Goal: Contribute content

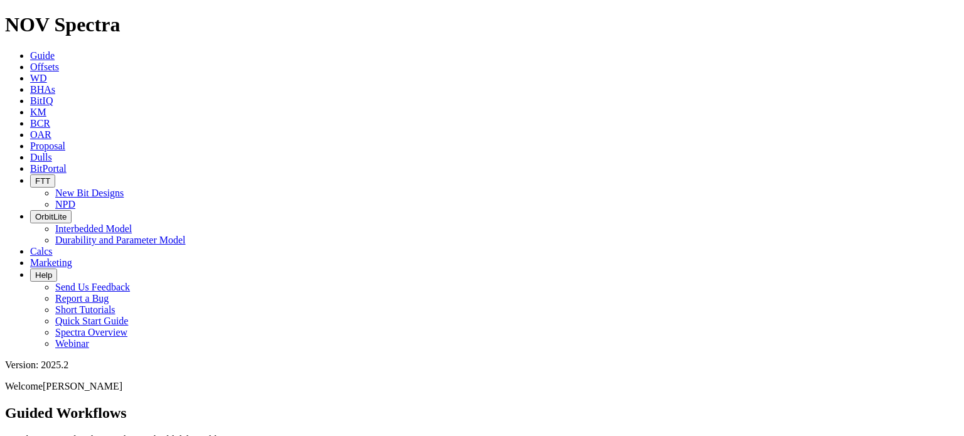
click at [59, 61] on span "Offsets" at bounding box center [44, 66] width 29 height 11
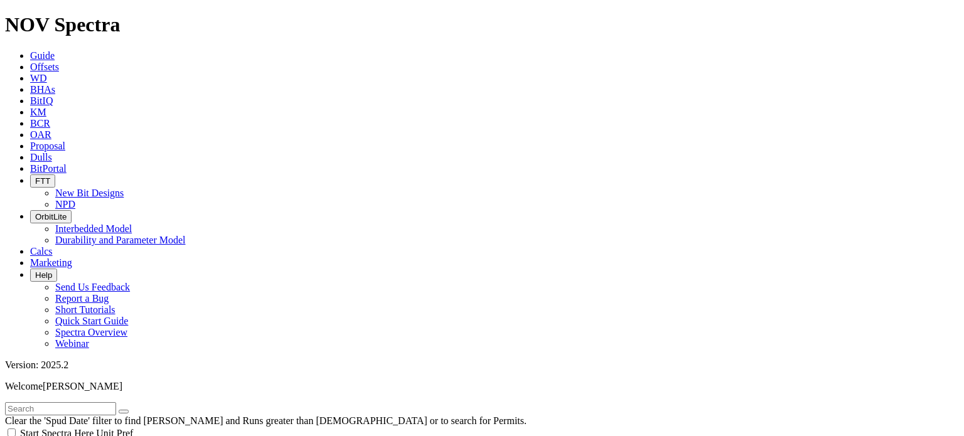
click at [98, 402] on input "text" at bounding box center [60, 408] width 111 height 13
type input "brook"
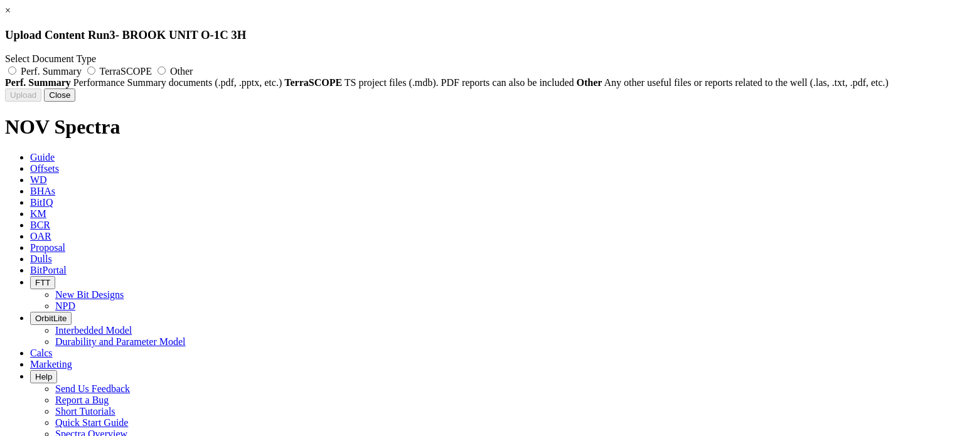
click at [84, 70] on label "Perf. Summary" at bounding box center [44, 71] width 79 height 11
click at [16, 70] on input "Perf. Summary" at bounding box center [12, 71] width 8 height 8
radio input "true"
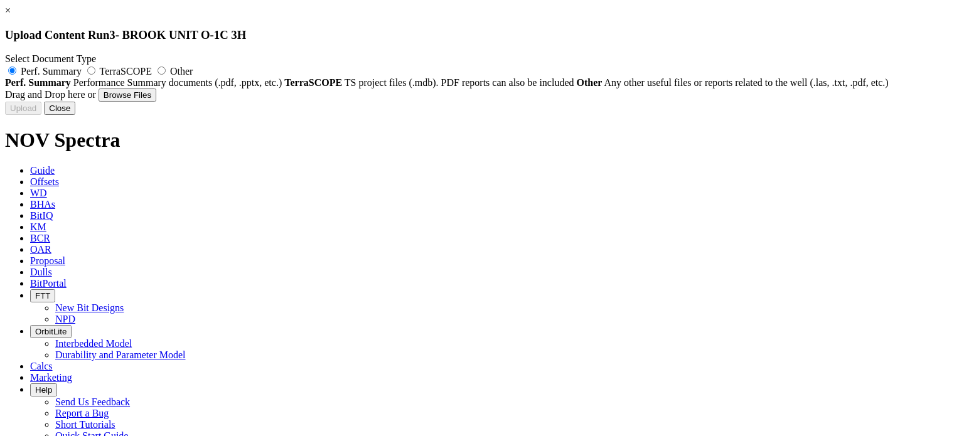
click at [156, 102] on button "Browse Files" at bounding box center [128, 94] width 58 height 13
type input "C:\fakepath\Performance Summary - ReedHycalog - 8.75 TKF66-BP6 -Record Intermed…"
type input "Performance Summary - ReedHycalog - 8.75 TKF66-BP6 -Record Intermediate Run - E…"
type input "A318903"
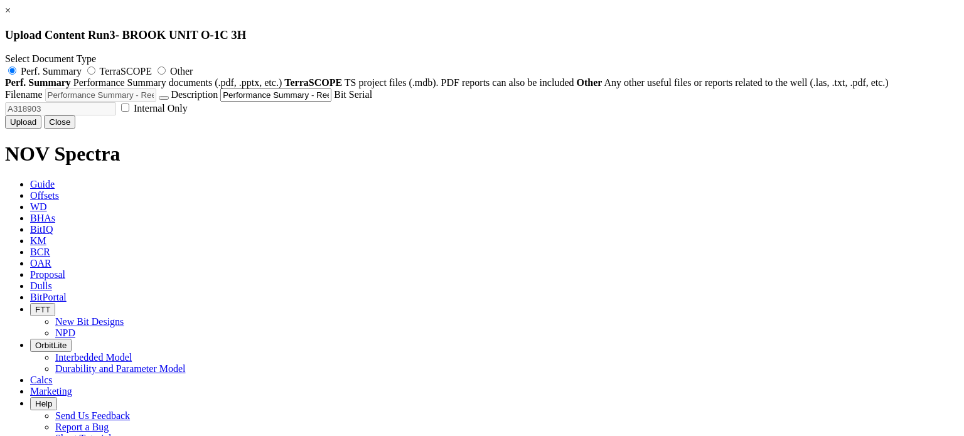
click at [41, 129] on button "Upload" at bounding box center [23, 121] width 36 height 13
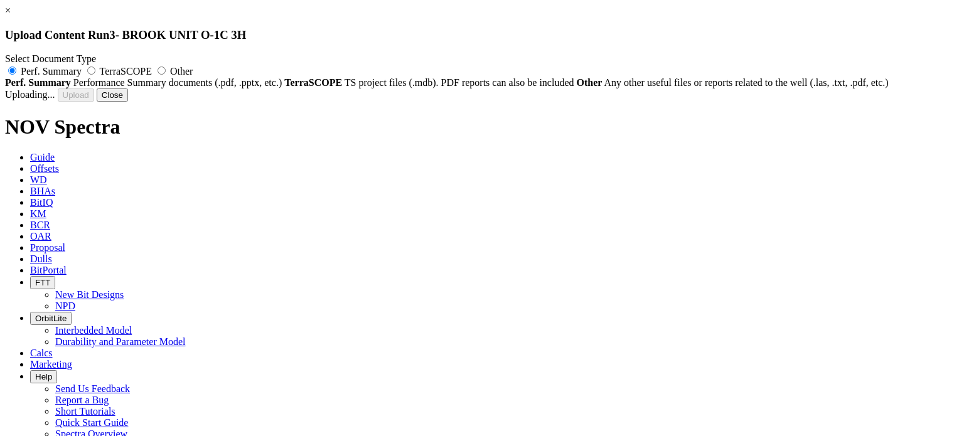
radio input "false"
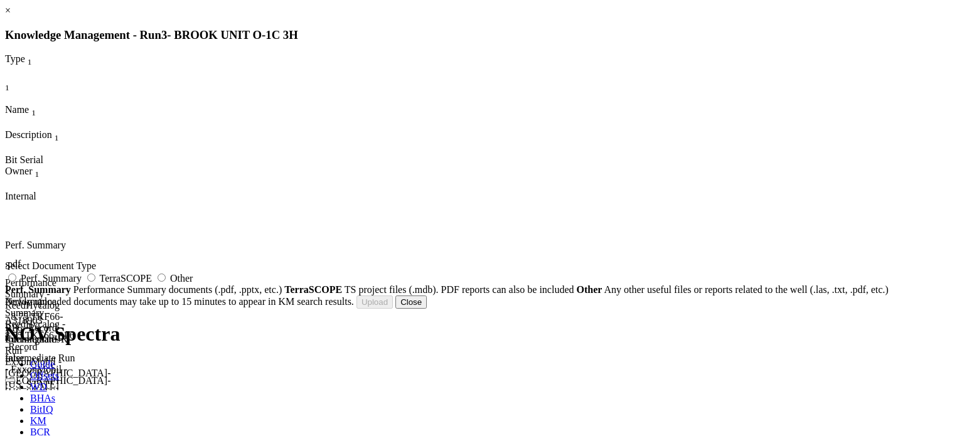
click at [427, 309] on button "Close" at bounding box center [410, 302] width 31 height 13
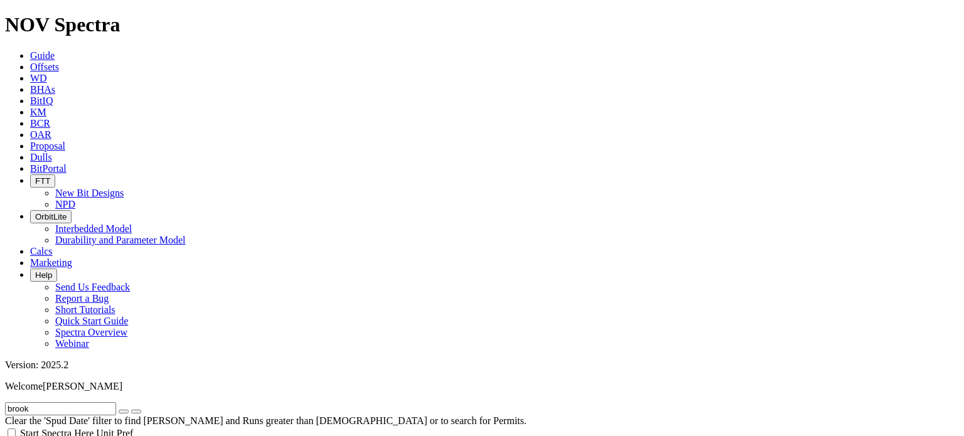
click at [46, 107] on span "KM" at bounding box center [38, 112] width 16 height 11
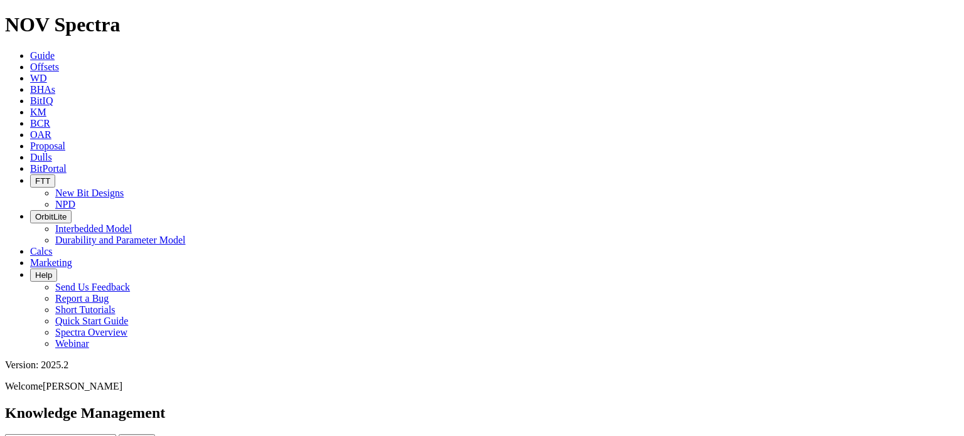
type input "[DATE]"
click at [155, 434] on button "Search" at bounding box center [137, 440] width 36 height 13
